Goal: Complete application form

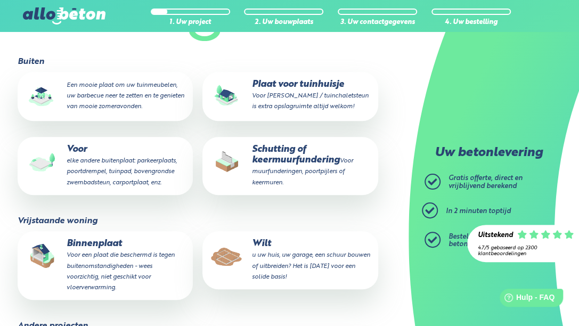
scroll to position [314, 0]
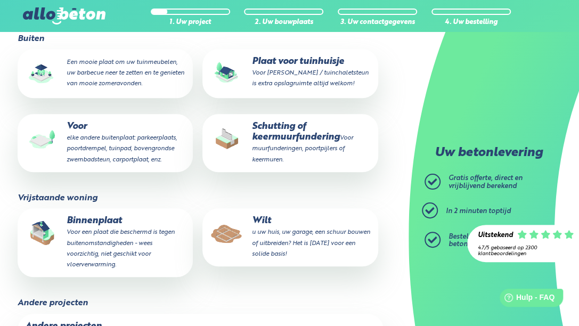
click at [319, 229] on small "u uw huis, uw garage, een schuur bouwen of uitbreiden? Het is [DATE] voor een s…" at bounding box center [310, 243] width 118 height 28
click at [0, 0] on input "Wilt u uw huis, uw garage, een schuur bouwen of uitbreiden? Het is [DATE] voor …" at bounding box center [0, 0] width 0 height 0
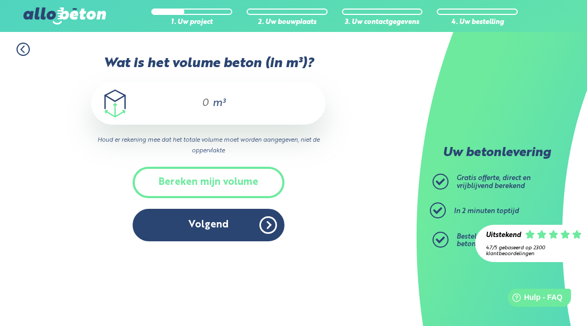
click at [209, 103] on div "m³" at bounding box center [208, 103] width 234 height 43
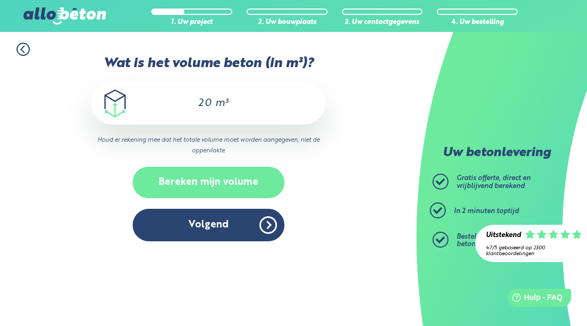
click at [238, 184] on button "Bereken mijn volume" at bounding box center [209, 182] width 152 height 31
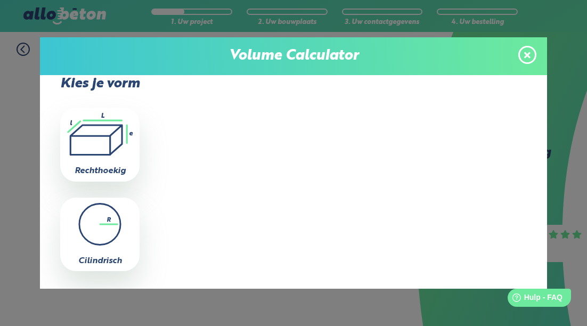
scroll to position [22, 0]
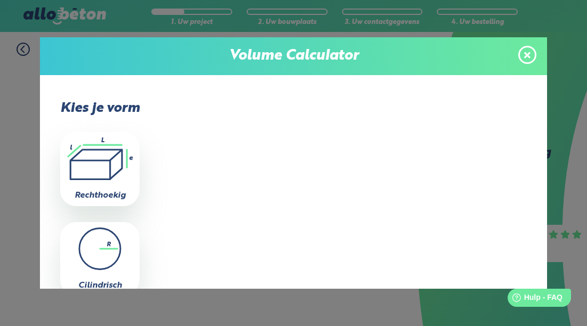
click at [102, 161] on icon ".icon-calc-rectanglea{fill:none;stroke-linecap:round;stroke-width:3px;stroke:#6…" at bounding box center [100, 158] width 69 height 43
type input "0"
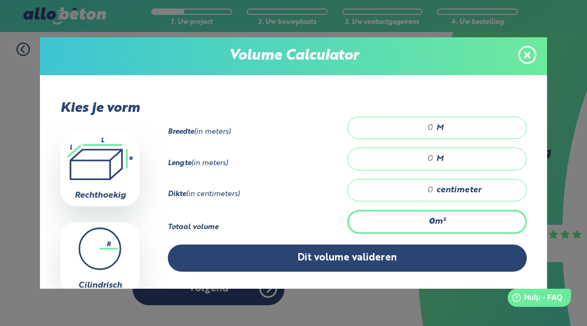
click at [428, 126] on div "M" at bounding box center [437, 128] width 180 height 22
click at [426, 186] on input "number" at bounding box center [397, 190] width 76 height 11
type input "30"
click at [427, 156] on input "number" at bounding box center [397, 158] width 76 height 11
type input "16"
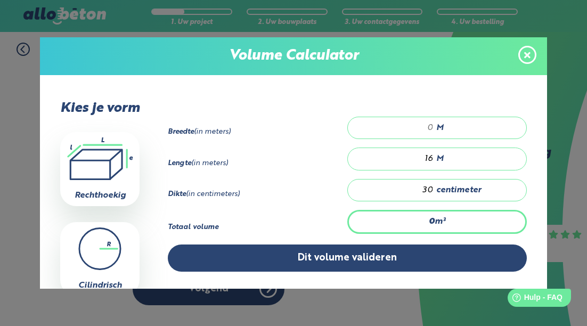
click at [424, 123] on input "number" at bounding box center [397, 128] width 76 height 11
type input "28.8"
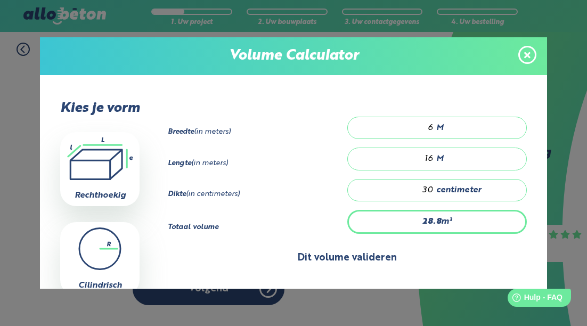
type input "6"
click at [374, 254] on button "Dit volume valideren" at bounding box center [347, 258] width 359 height 27
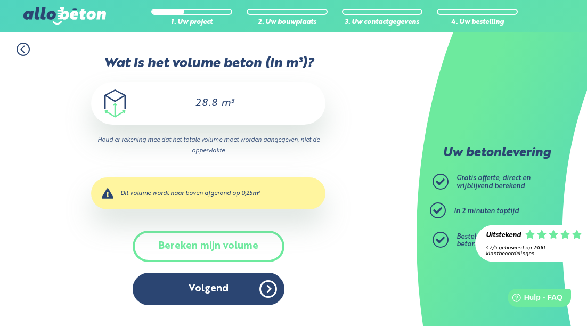
click at [231, 194] on font "Dit volume wordt naar boven afgerond op 0,25m³" at bounding box center [190, 193] width 140 height 6
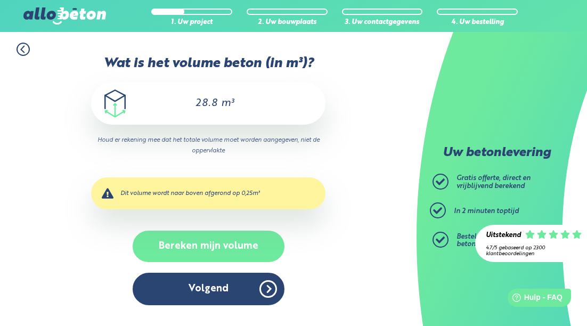
click at [235, 248] on button "Bereken mijn volume" at bounding box center [209, 246] width 152 height 31
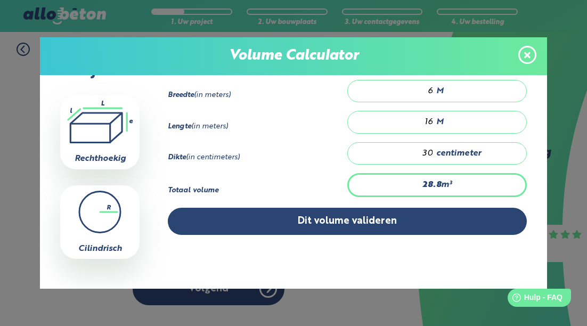
scroll to position [76, 0]
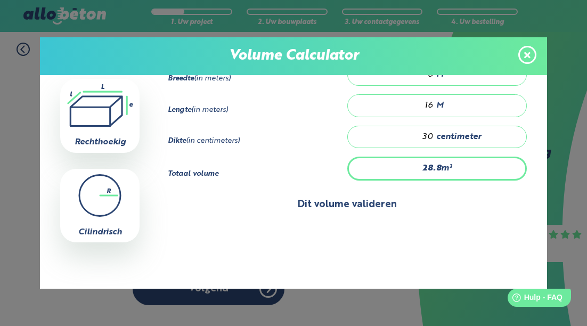
click at [401, 209] on button "Dit volume valideren" at bounding box center [347, 204] width 359 height 27
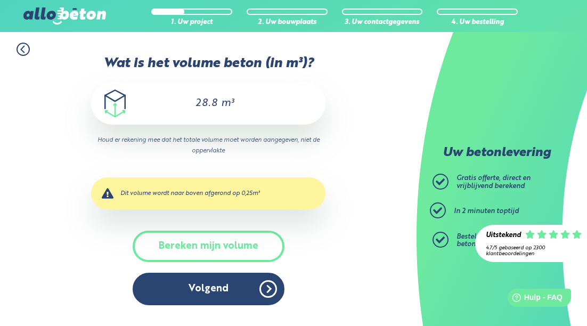
click at [215, 103] on input "28.8" at bounding box center [201, 103] width 36 height 13
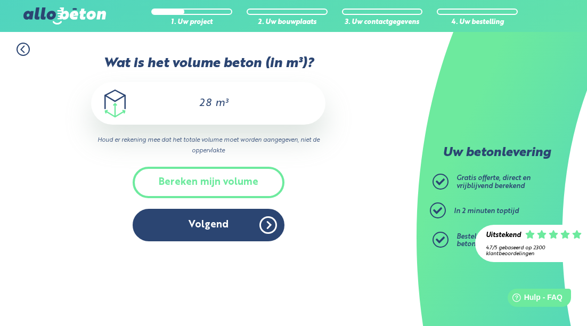
type input "2"
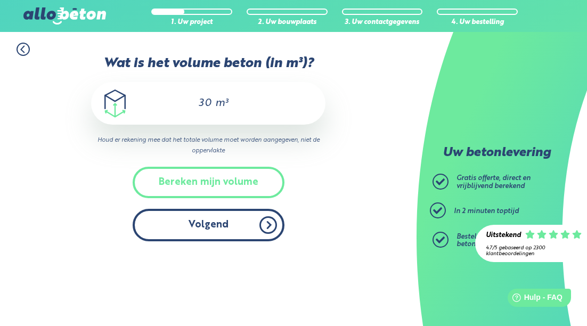
type input "30"
click at [229, 225] on button "Volgend" at bounding box center [209, 225] width 152 height 33
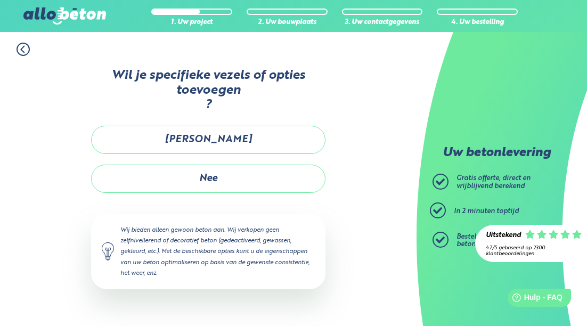
click at [217, 178] on button "Nee" at bounding box center [208, 179] width 234 height 28
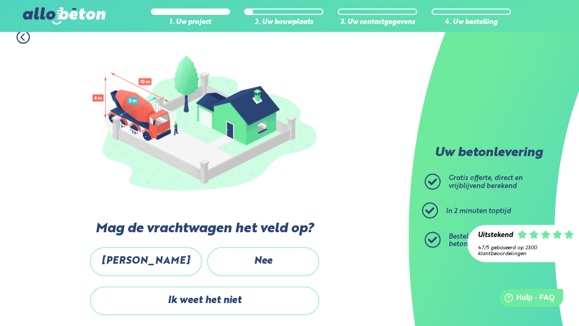
scroll to position [160, 0]
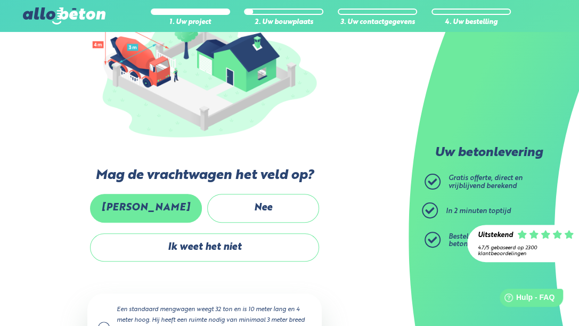
click at [155, 209] on label "[PERSON_NAME]" at bounding box center [146, 208] width 112 height 28
click at [0, 0] on input "[PERSON_NAME]" at bounding box center [0, 0] width 0 height 0
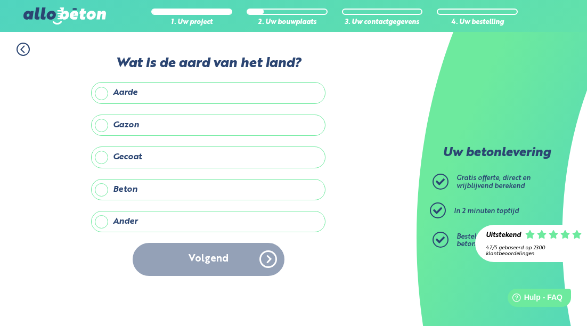
click at [102, 187] on label "Beton" at bounding box center [208, 189] width 234 height 21
click at [0, 0] on input "Beton" at bounding box center [0, 0] width 0 height 0
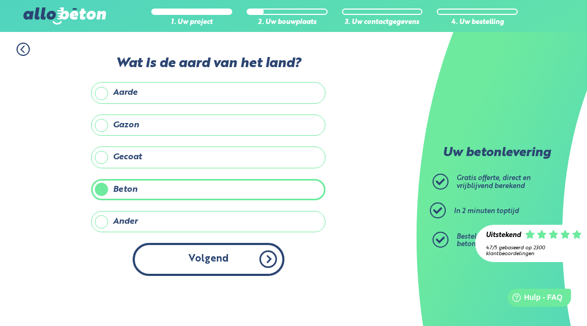
click at [190, 256] on button "Volgend" at bounding box center [209, 259] width 152 height 33
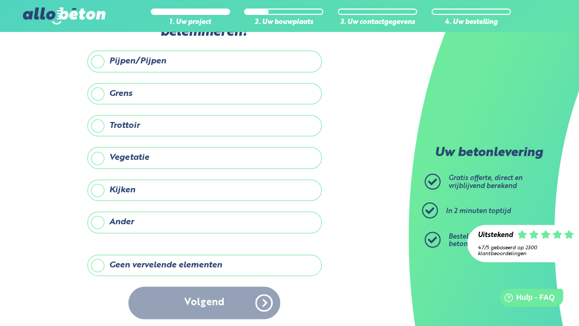
scroll to position [64, 0]
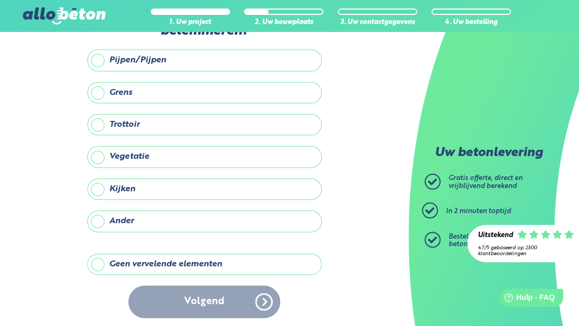
click at [99, 262] on label "Geen vervelende elementen" at bounding box center [204, 264] width 234 height 21
click at [0, 0] on input "Geen vervelende elementen" at bounding box center [0, 0] width 0 height 0
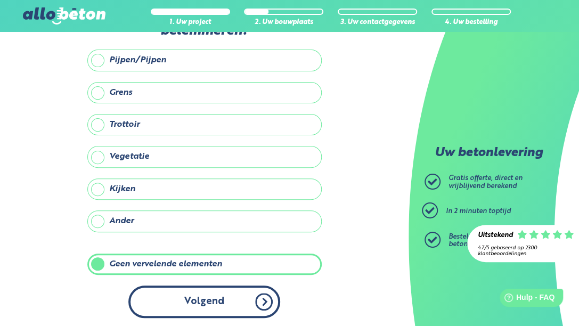
click at [209, 297] on button "Volgend" at bounding box center [204, 302] width 152 height 33
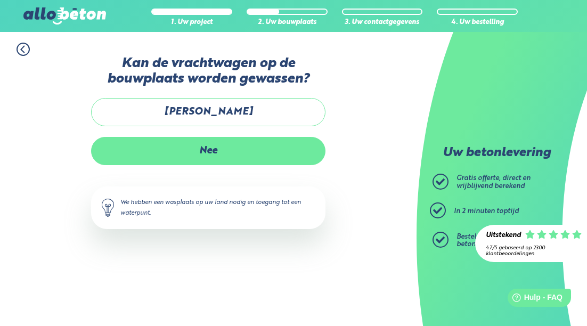
click at [176, 149] on label "Nee" at bounding box center [208, 151] width 234 height 28
click at [0, 0] on input "Nee" at bounding box center [0, 0] width 0 height 0
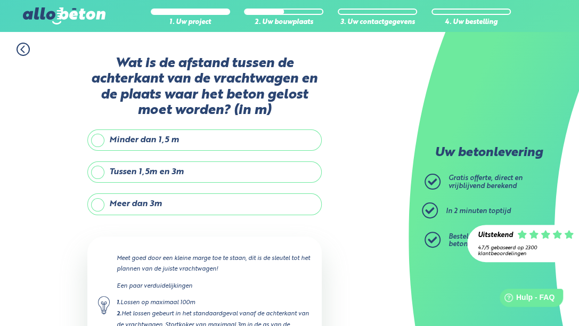
click at [98, 205] on label "Meer dan 3m" at bounding box center [204, 203] width 234 height 21
click at [0, 0] on input "Meer dan 3m" at bounding box center [0, 0] width 0 height 0
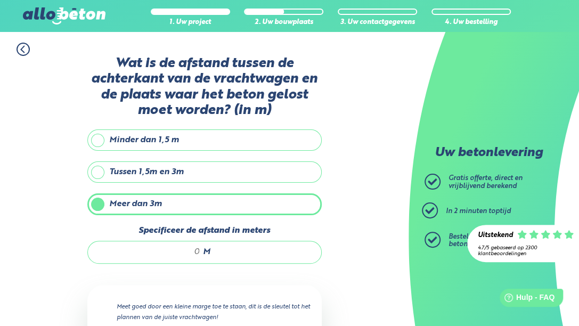
drag, startPoint x: 198, startPoint y: 252, endPoint x: 238, endPoint y: 256, distance: 39.6
click at [198, 252] on input "Specificeer de afstand in meters" at bounding box center [150, 252] width 102 height 11
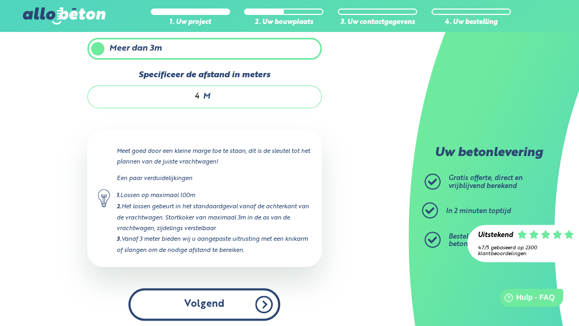
scroll to position [158, 0]
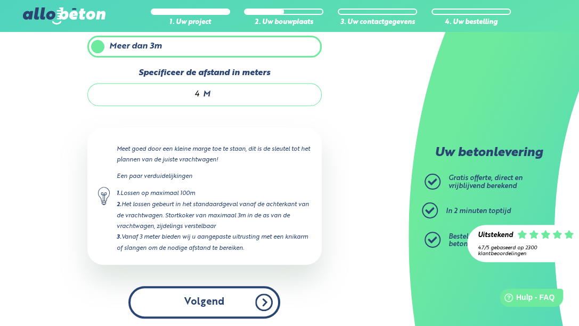
type input "4"
click at [237, 302] on button "Volgend" at bounding box center [204, 302] width 152 height 33
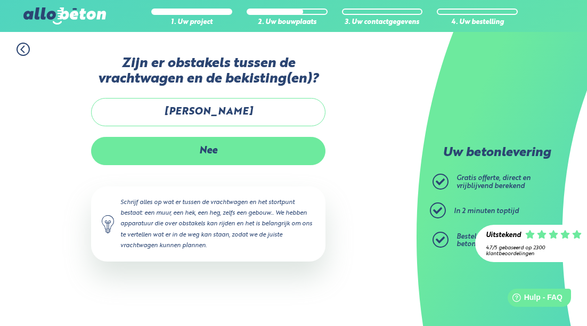
click at [221, 149] on label "Nee" at bounding box center [208, 151] width 234 height 28
click at [0, 0] on input "Nee" at bounding box center [0, 0] width 0 height 0
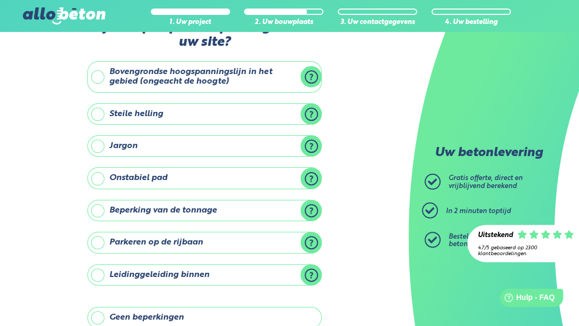
scroll to position [53, 0]
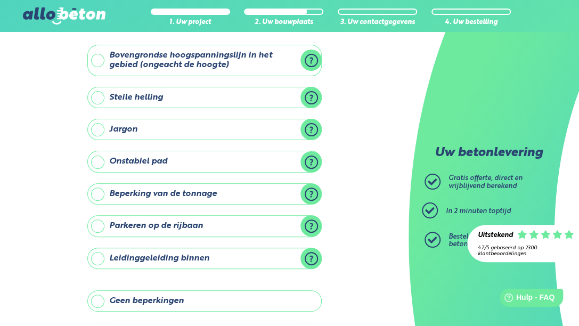
drag, startPoint x: 98, startPoint y: 224, endPoint x: 108, endPoint y: 224, distance: 10.1
click at [99, 224] on label "Parkeren op de rijbaan" at bounding box center [204, 225] width 234 height 21
click at [0, 0] on input "Parkeren op de rijbaan" at bounding box center [0, 0] width 0 height 0
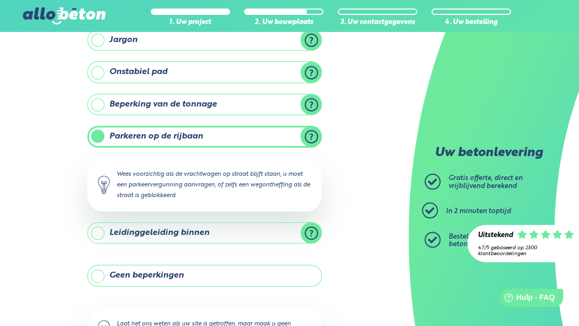
scroll to position [160, 0]
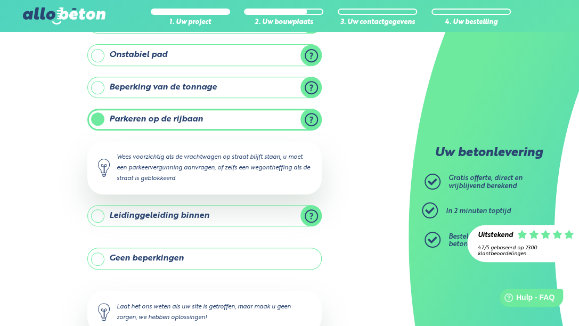
click at [98, 257] on label "Geen beperkingen" at bounding box center [204, 258] width 234 height 21
click at [0, 0] on input "Geen beperkingen" at bounding box center [0, 0] width 0 height 0
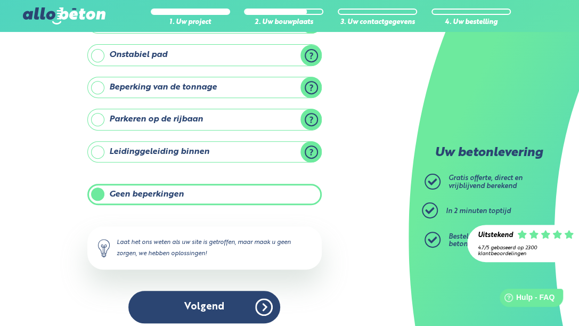
click at [222, 304] on button "Volgend" at bounding box center [204, 307] width 152 height 33
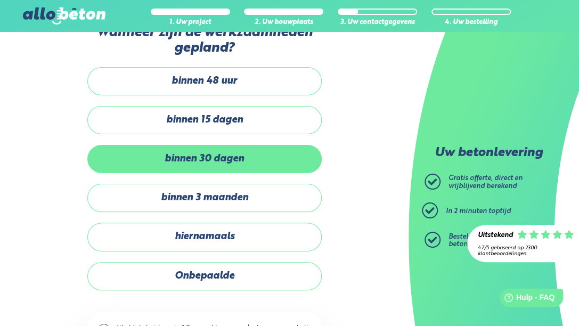
scroll to position [53, 0]
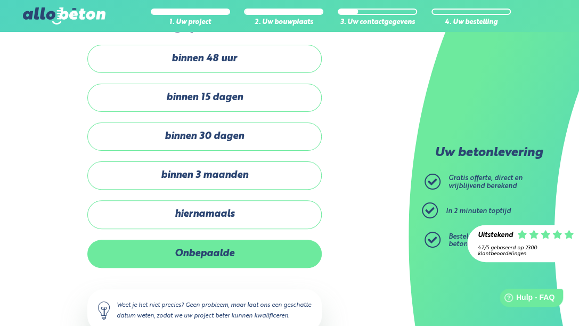
click at [220, 254] on label "Onbepaalde" at bounding box center [204, 254] width 234 height 28
click at [0, 0] on input "Onbepaalde" at bounding box center [0, 0] width 0 height 0
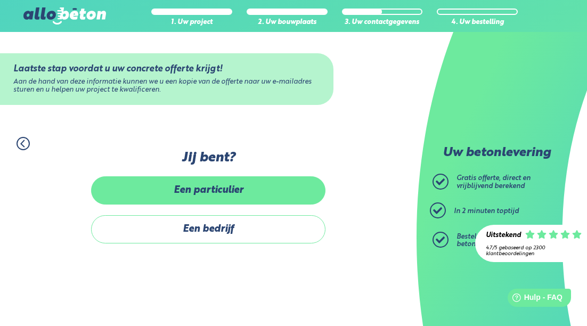
click at [195, 188] on label "Een particulier" at bounding box center [208, 190] width 234 height 28
click at [0, 0] on input "Een particulier" at bounding box center [0, 0] width 0 height 0
